Goal: Task Accomplishment & Management: Complete application form

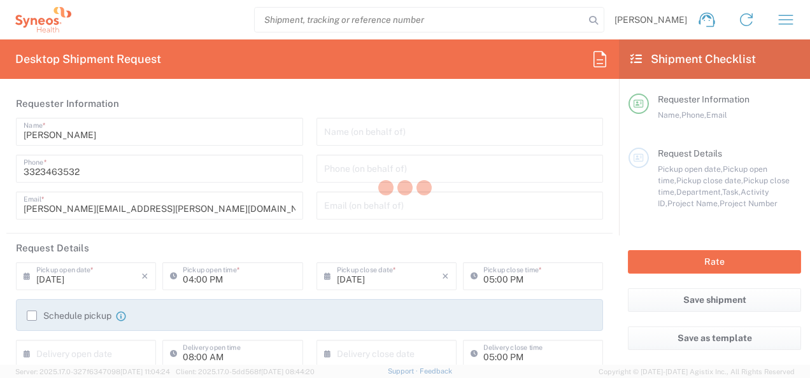
type input "[GEOGRAPHIC_DATA]"
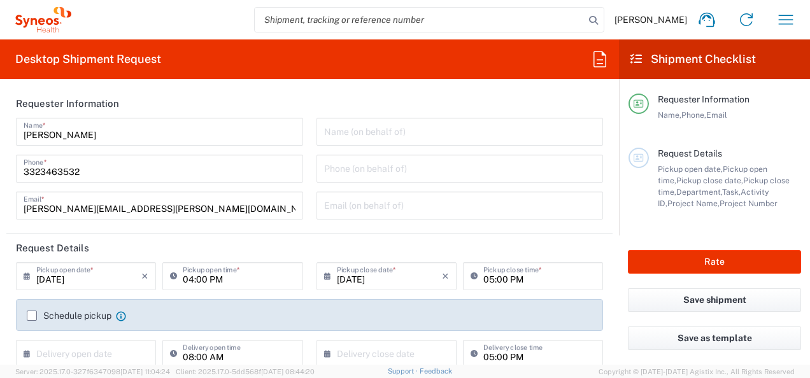
type input "[GEOGRAPHIC_DATA]"
type input "INC Research Clin Svcs [GEOGRAPHIC_DATA]"
type input "3243"
